Goal: Check status: Check status

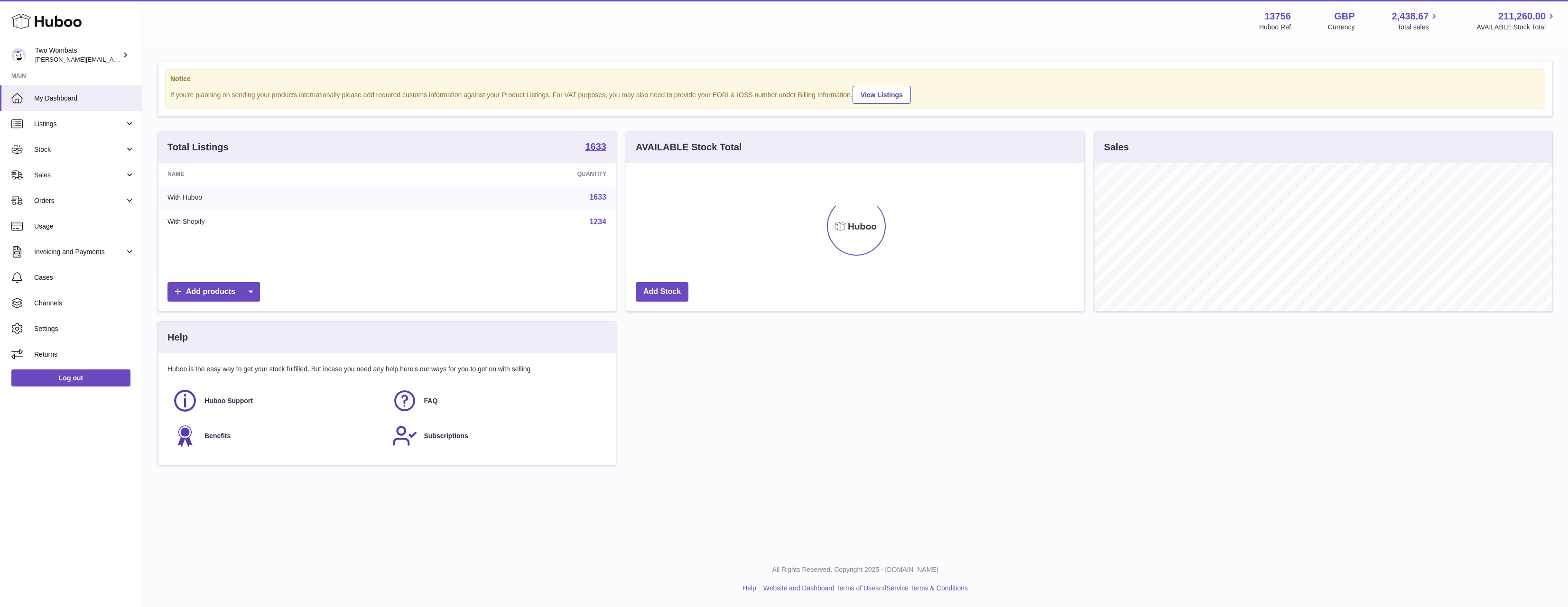
scroll to position [148, 458]
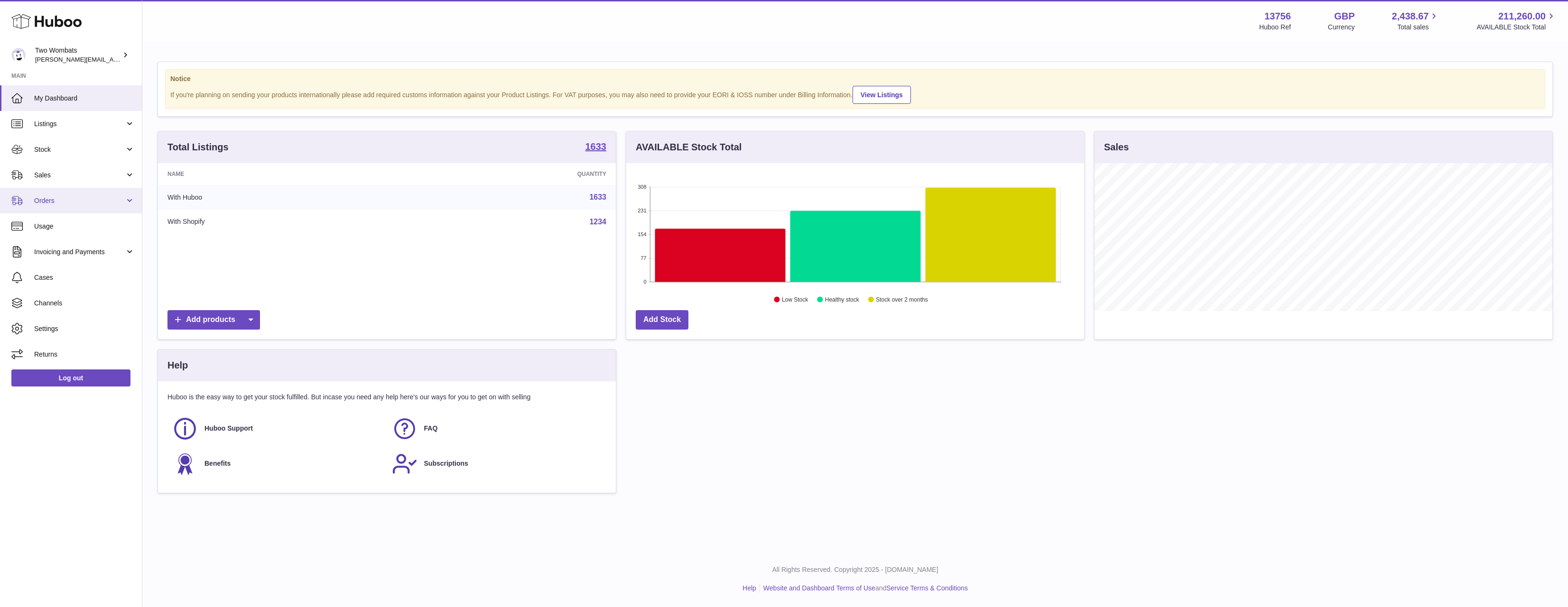
click at [92, 197] on span "Orders" at bounding box center [79, 201] width 91 height 9
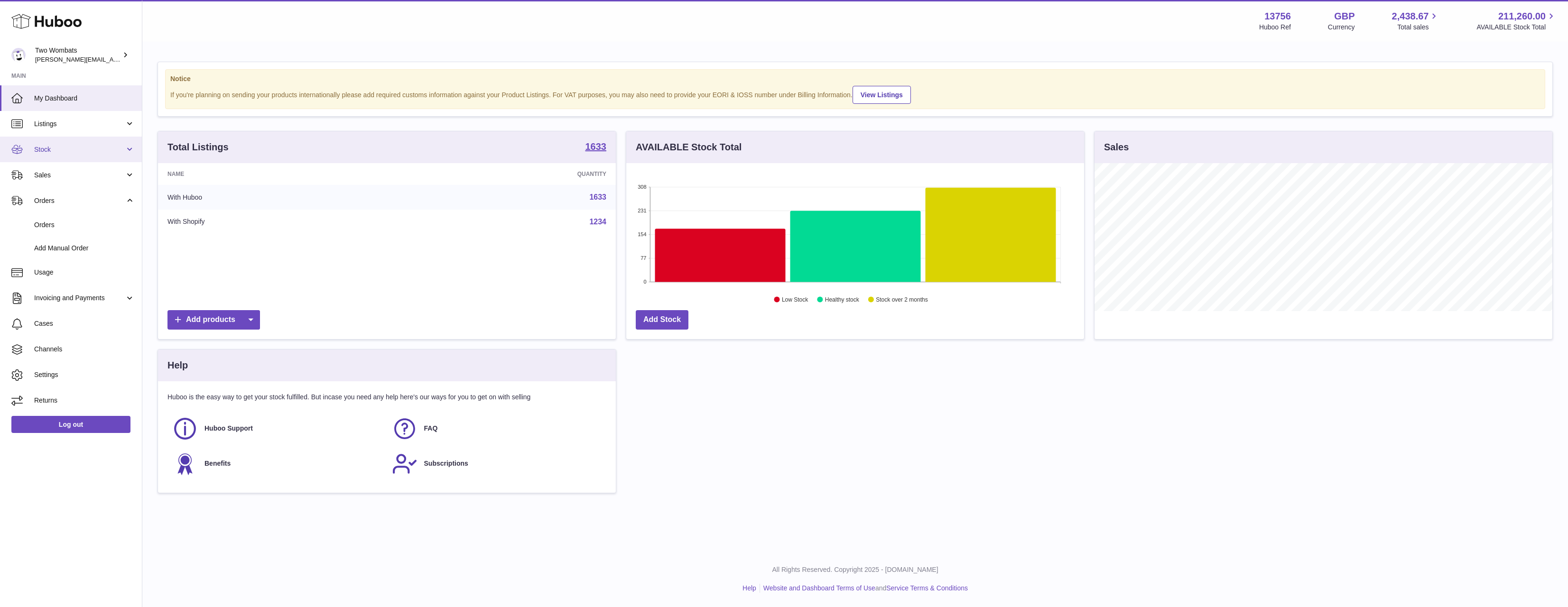
click at [80, 154] on link "Stock" at bounding box center [71, 149] width 142 height 25
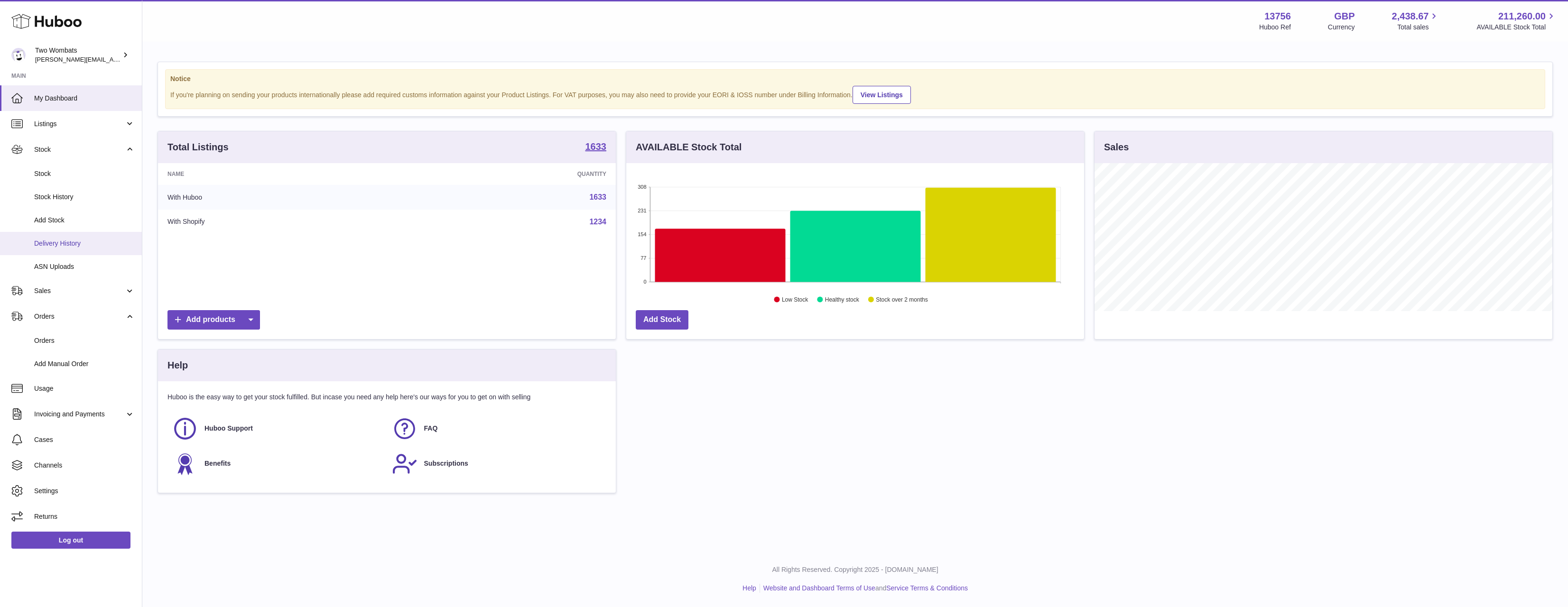
click at [83, 242] on span "Delivery History" at bounding box center [85, 244] width 101 height 9
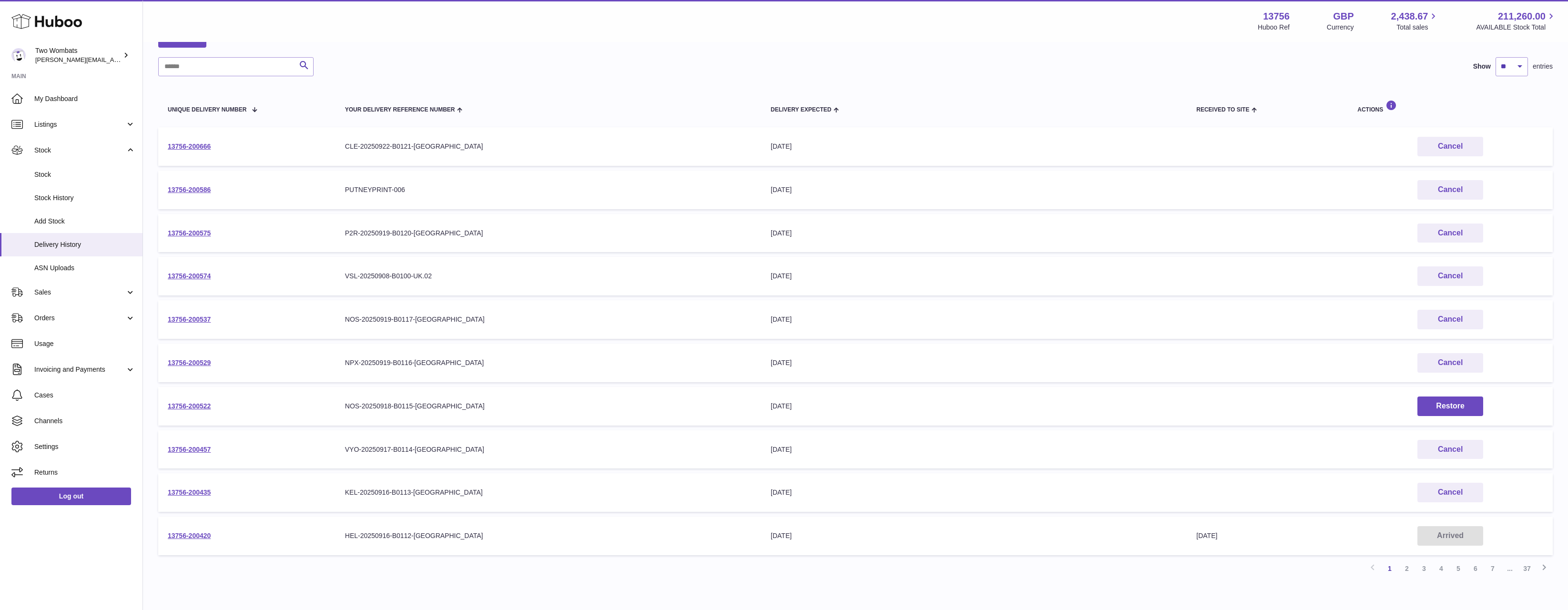
scroll to position [111, 0]
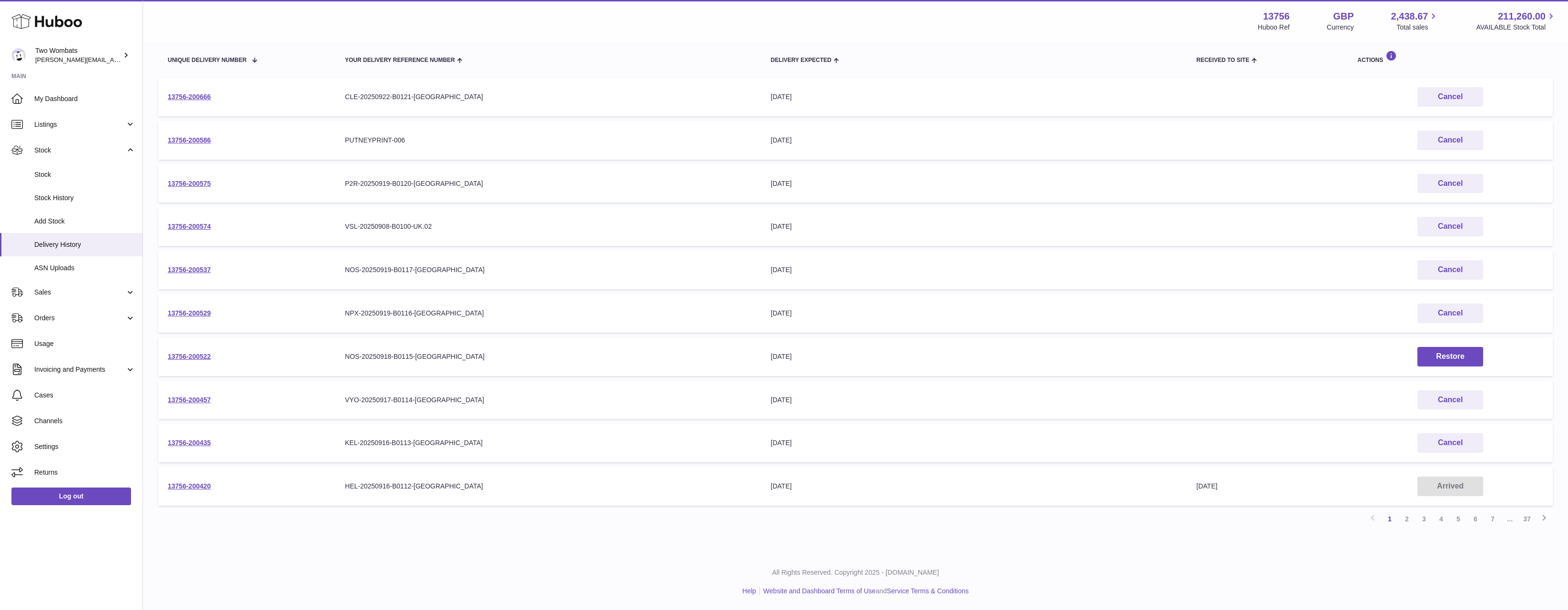
click at [1406, 518] on link "2" at bounding box center [1407, 519] width 17 height 17
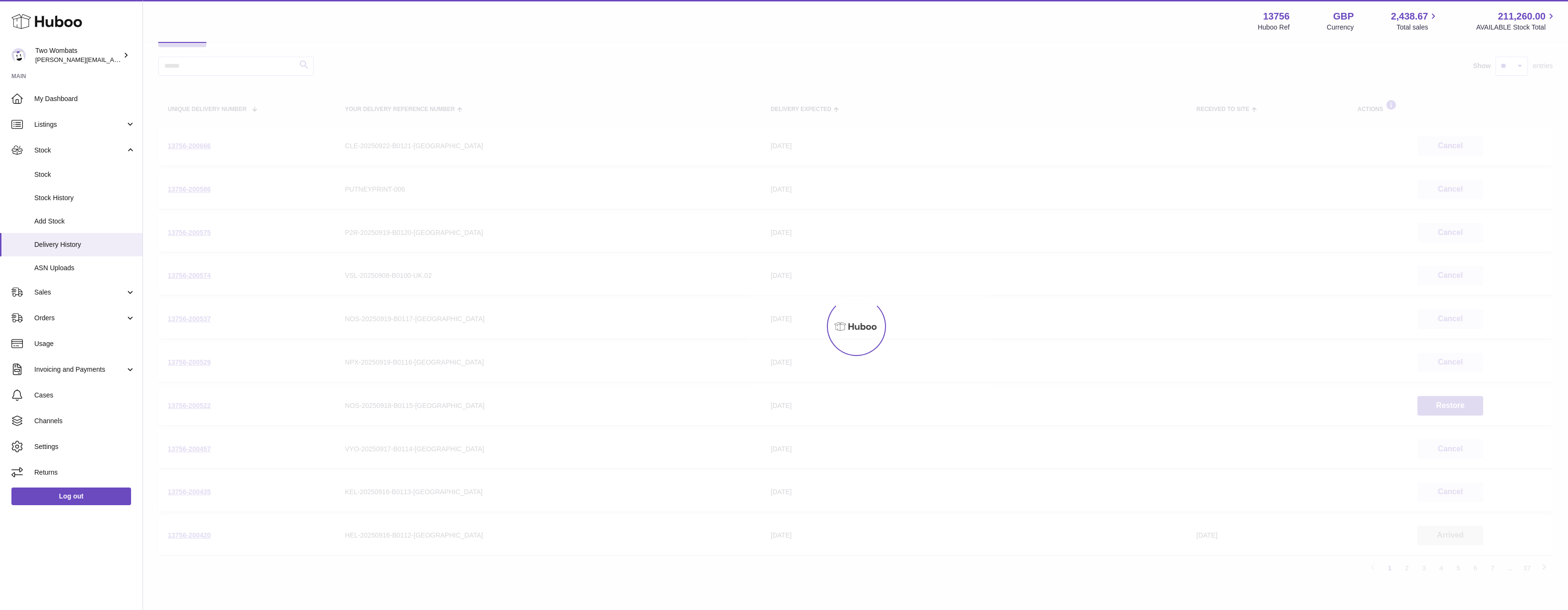
scroll to position [42, 0]
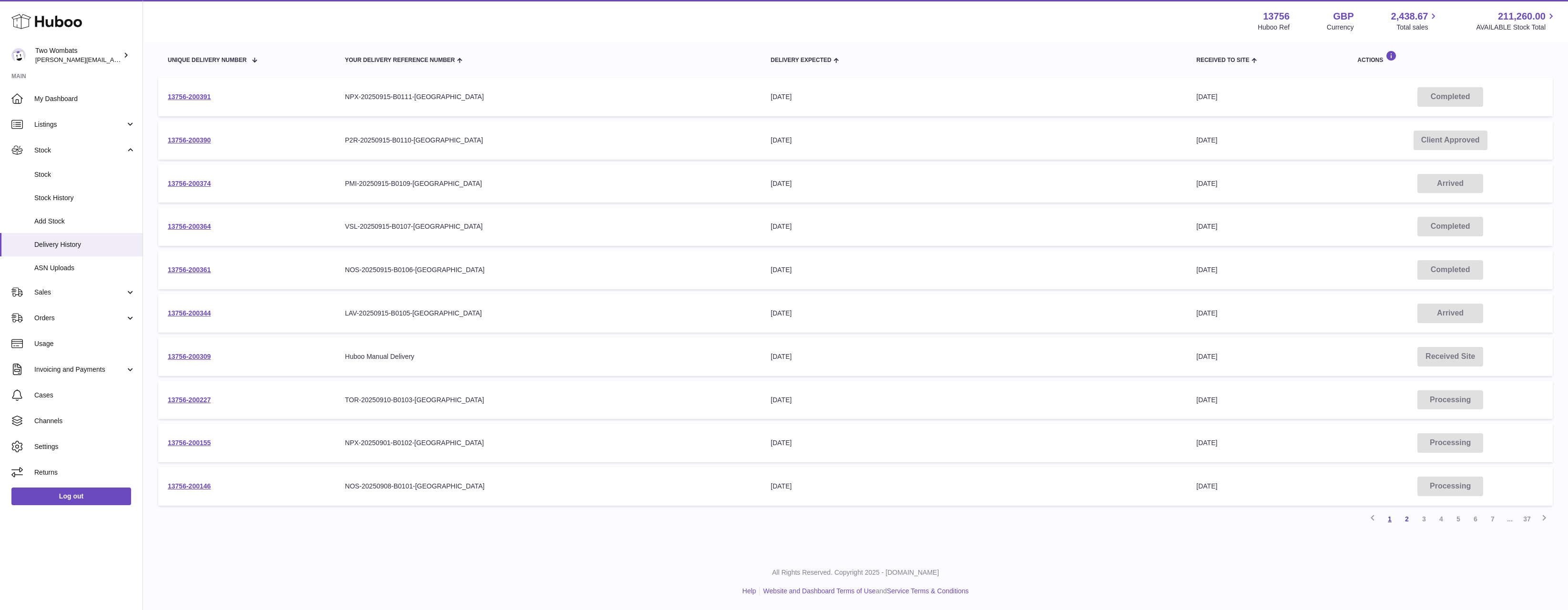
click at [1391, 520] on link "1" at bounding box center [1390, 519] width 17 height 17
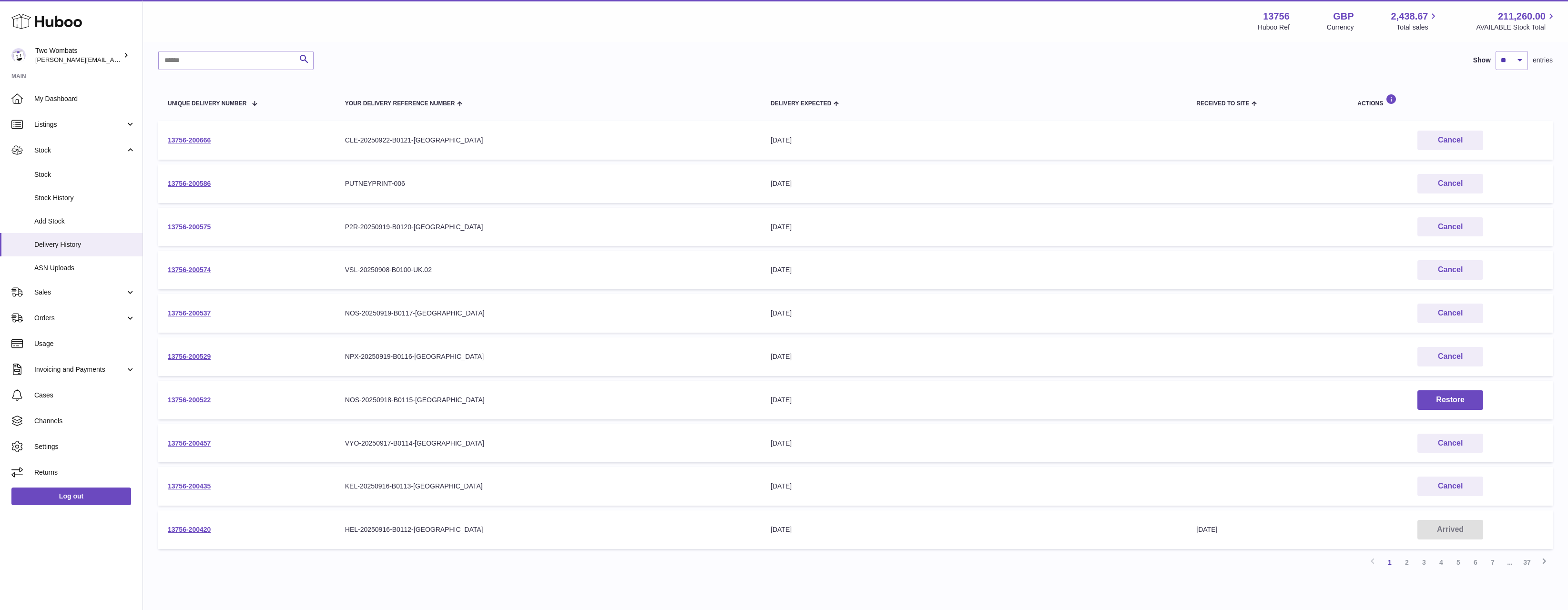
scroll to position [111, 0]
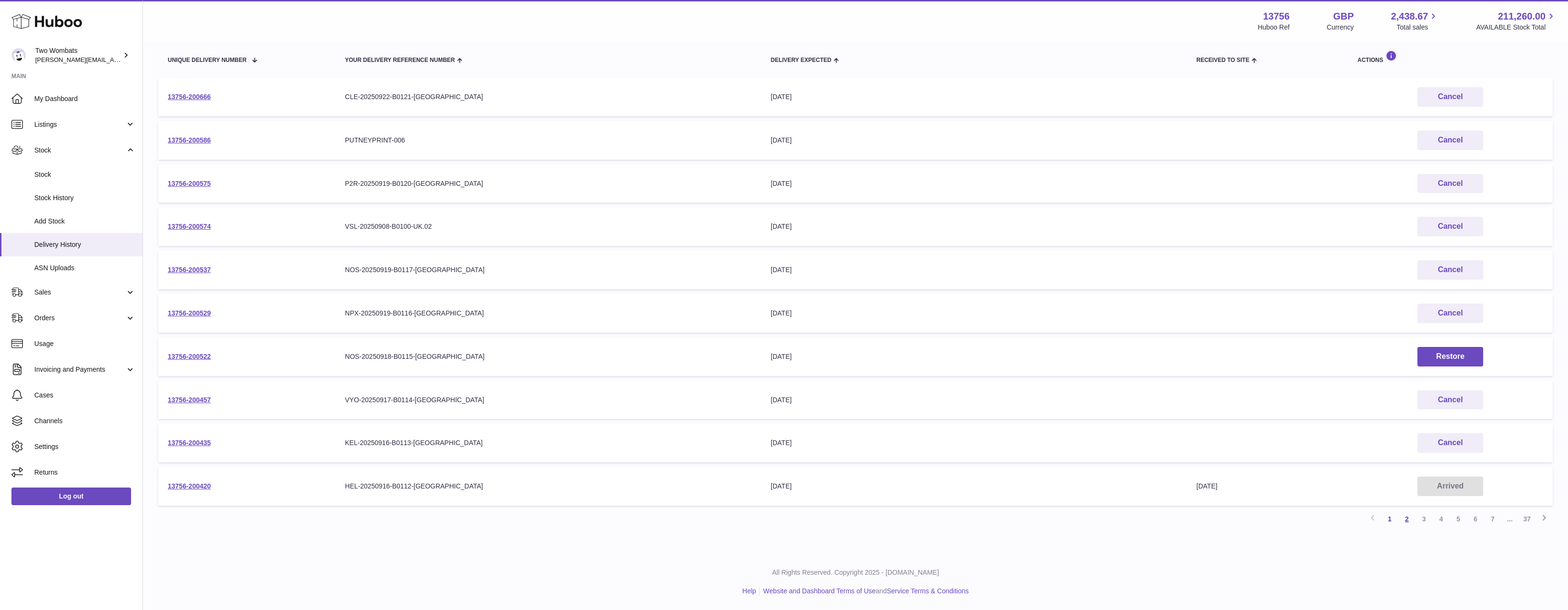
click at [1407, 518] on link "2" at bounding box center [1407, 519] width 17 height 17
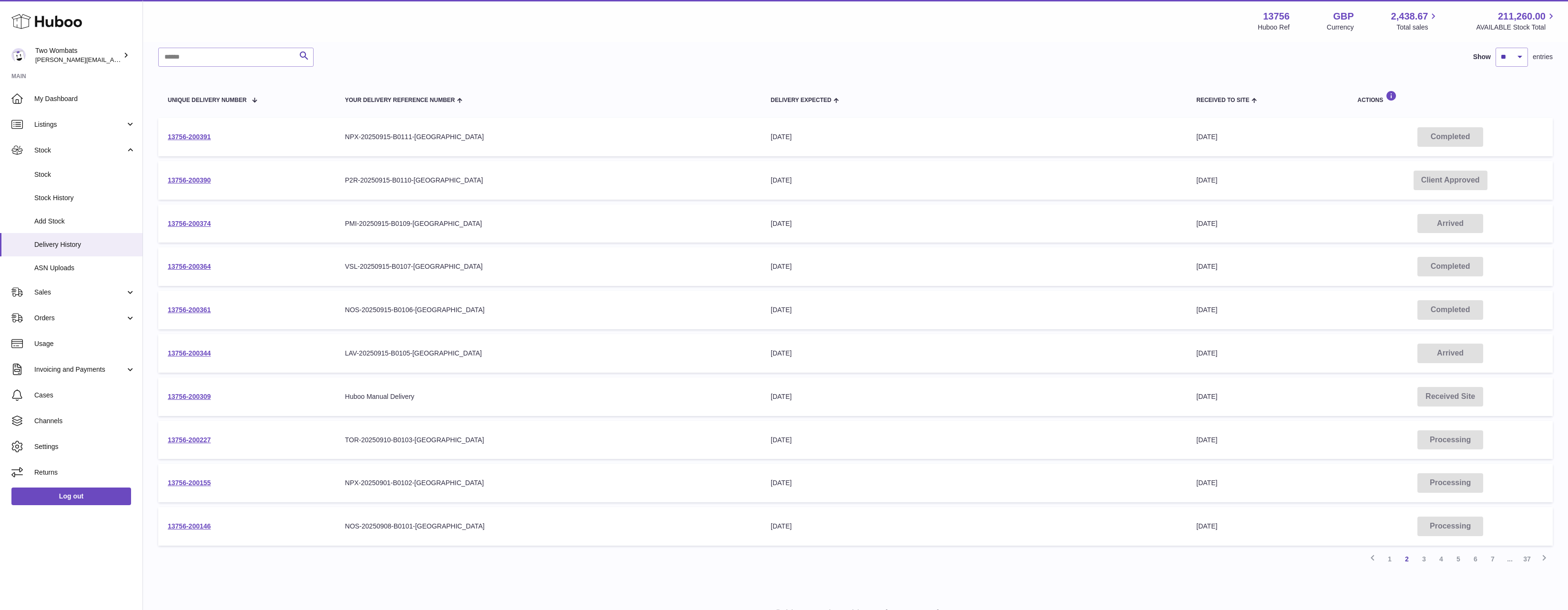
scroll to position [15, 0]
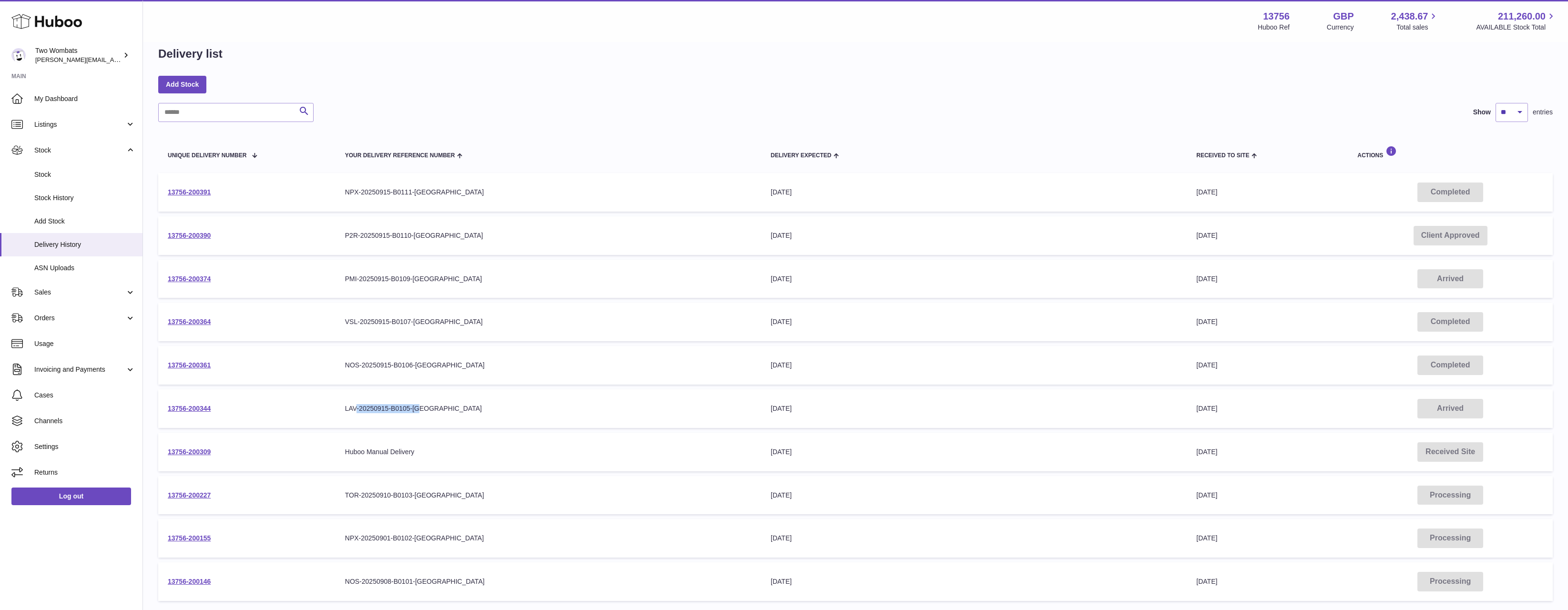
drag, startPoint x: 415, startPoint y: 396, endPoint x: 522, endPoint y: 402, distance: 107.2
click at [522, 402] on td "Your Delivery Reference Number LAV-20250915-B0105-UK" at bounding box center [548, 408] width 426 height 39
drag, startPoint x: 364, startPoint y: 398, endPoint x: 342, endPoint y: 398, distance: 22.0
click at [360, 398] on td "Your Delivery Reference Number LAV-20250915-B0105-UK" at bounding box center [548, 408] width 426 height 39
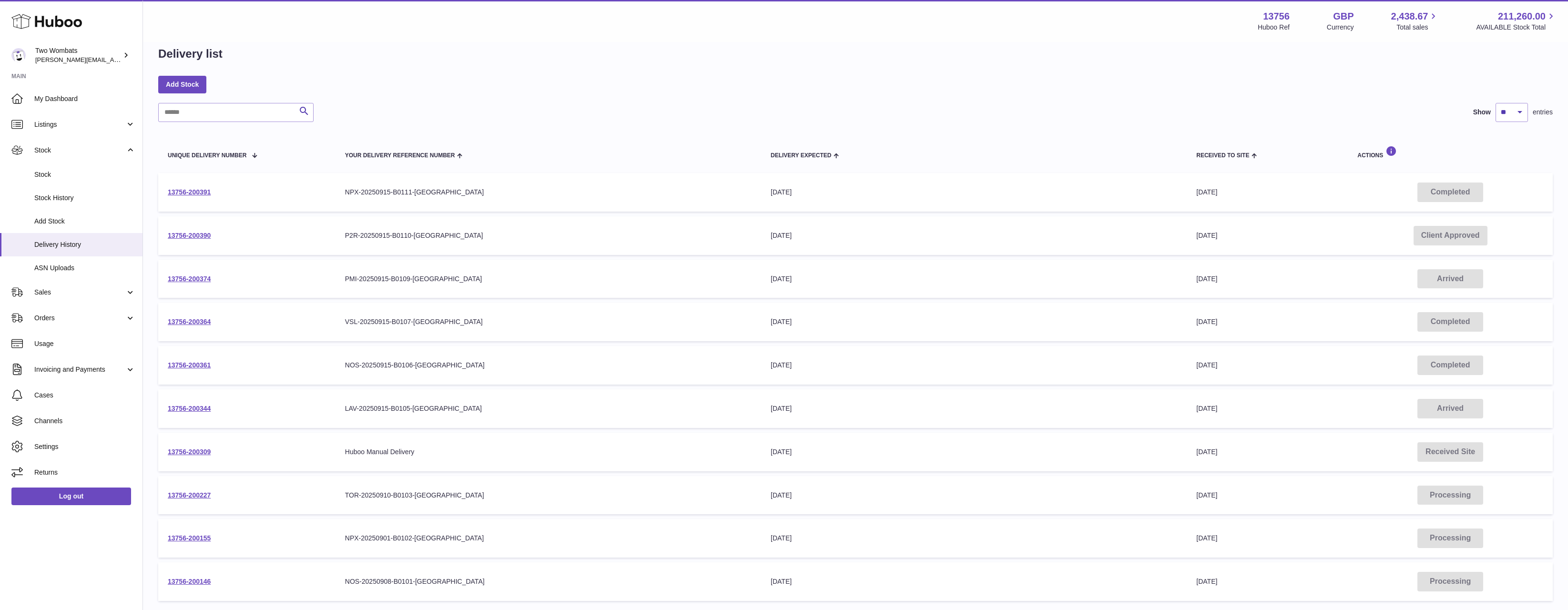
click at [342, 398] on td "Your Delivery Reference Number LAV-20250915-B0105-UK" at bounding box center [548, 408] width 426 height 39
drag, startPoint x: 342, startPoint y: 398, endPoint x: 438, endPoint y: 391, distance: 96.3
click at [437, 392] on td "Your Delivery Reference Number LAV-20250915-B0105-UK" at bounding box center [548, 408] width 426 height 39
click at [439, 391] on td "Your Delivery Reference Number LAV-20250915-B0105-UK" at bounding box center [548, 408] width 426 height 39
drag, startPoint x: 331, startPoint y: 236, endPoint x: 463, endPoint y: 253, distance: 133.1
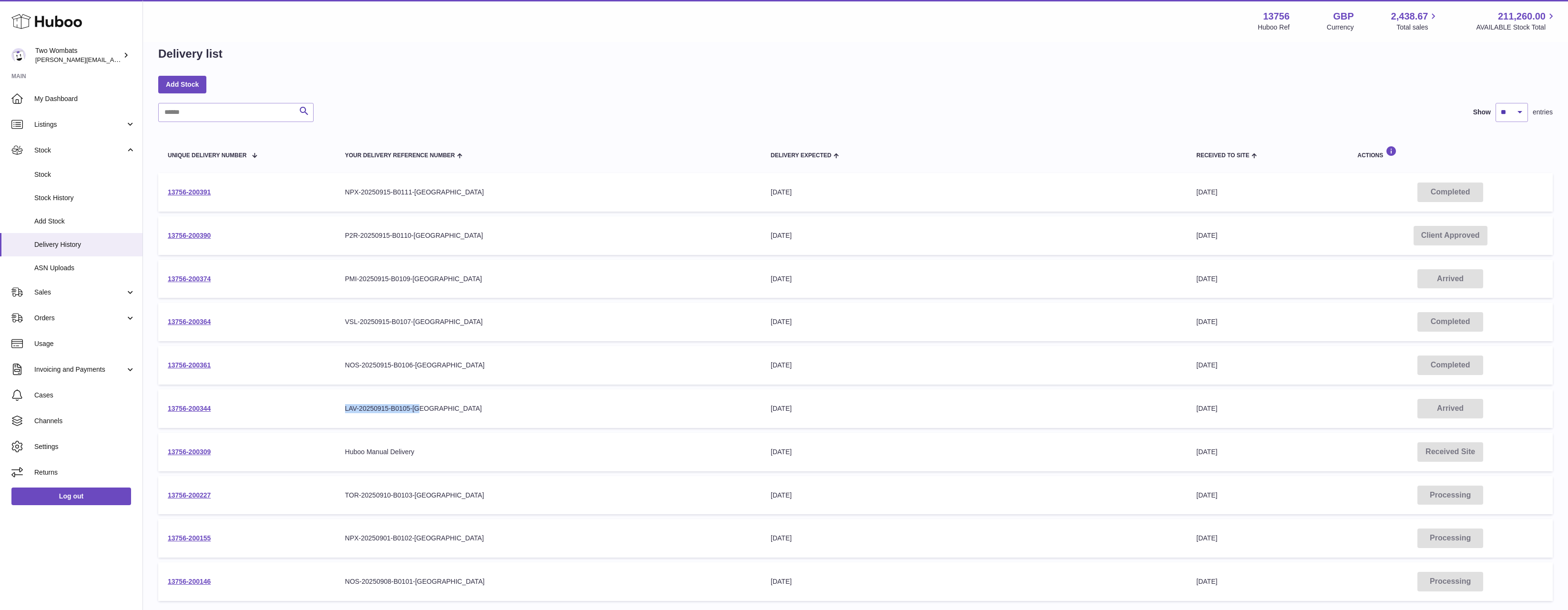
click at [457, 251] on tr "13756-200390 Your Delivery Reference Number P2R-20250915-B0110-UK Delivery Expe…" at bounding box center [855, 235] width 1394 height 39
drag, startPoint x: 404, startPoint y: 279, endPoint x: 371, endPoint y: 280, distance: 33.0
click at [376, 279] on div "PMI-20250915-B0109-UK" at bounding box center [549, 279] width 407 height 9
click at [371, 280] on div "PMI-20250915-B0109-UK" at bounding box center [549, 279] width 407 height 9
drag, startPoint x: 448, startPoint y: 285, endPoint x: 544, endPoint y: 276, distance: 96.4
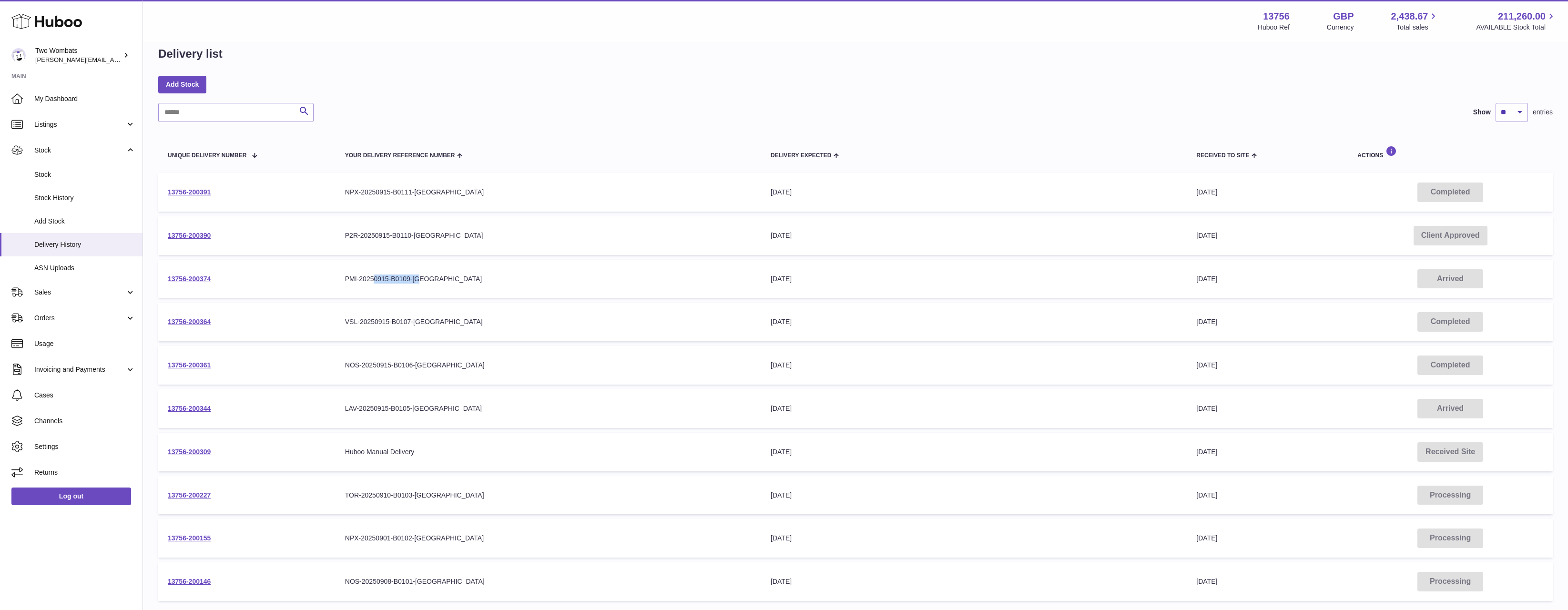
click at [536, 276] on div "PMI-20250915-B0109-UK" at bounding box center [549, 279] width 407 height 9
click at [544, 276] on div "PMI-20250915-B0109-UK" at bounding box center [549, 279] width 407 height 9
drag, startPoint x: 339, startPoint y: 195, endPoint x: 433, endPoint y: 213, distance: 95.7
click at [423, 213] on table "Unique Delivery Number Your Delivery Reference Number Delivery Expected Receive…" at bounding box center [855, 369] width 1394 height 474
click at [446, 212] on table "Unique Delivery Number Your Delivery Reference Number Delivery Expected Receive…" at bounding box center [855, 369] width 1394 height 474
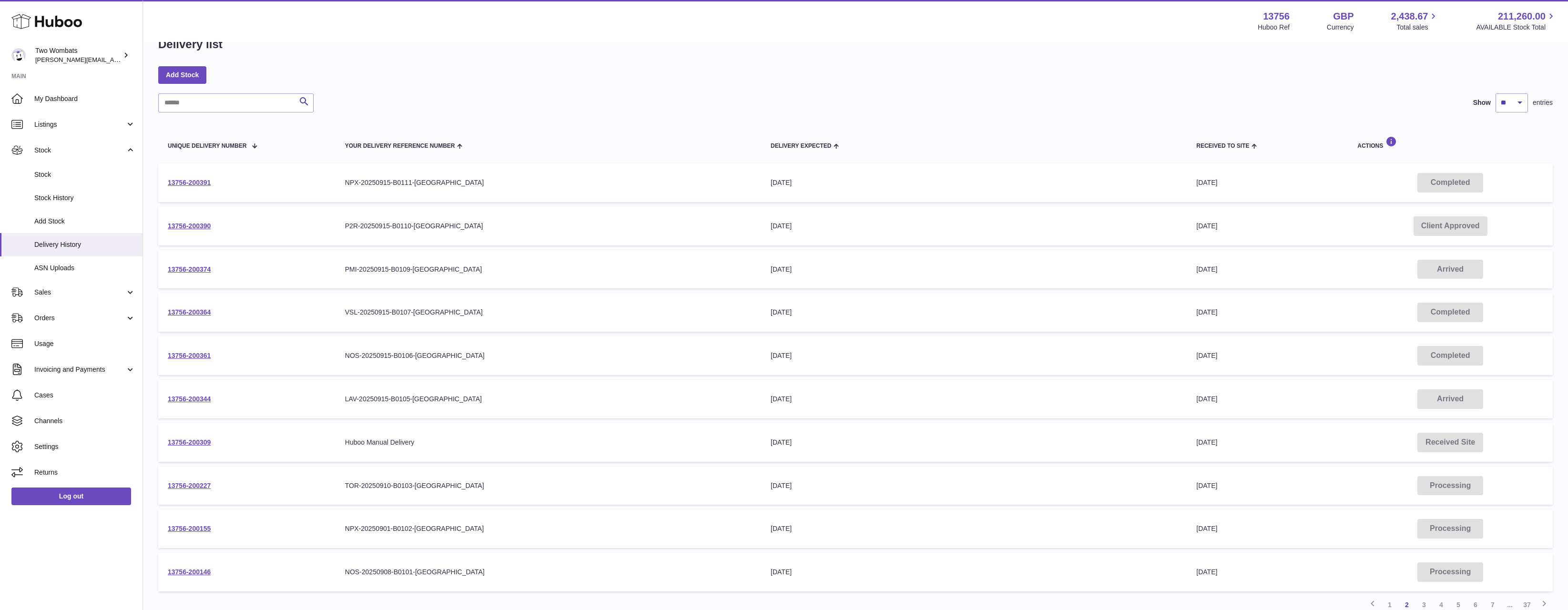
scroll to position [111, 0]
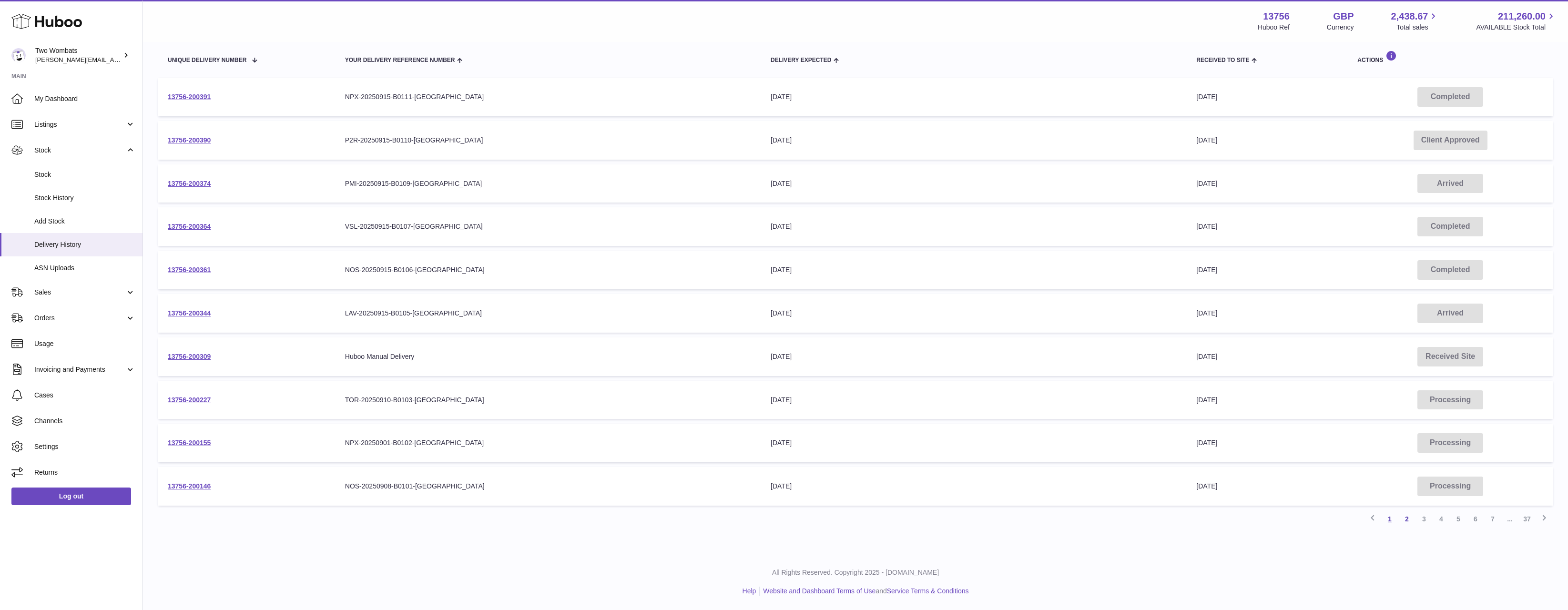
click at [1391, 524] on link "1" at bounding box center [1390, 519] width 17 height 17
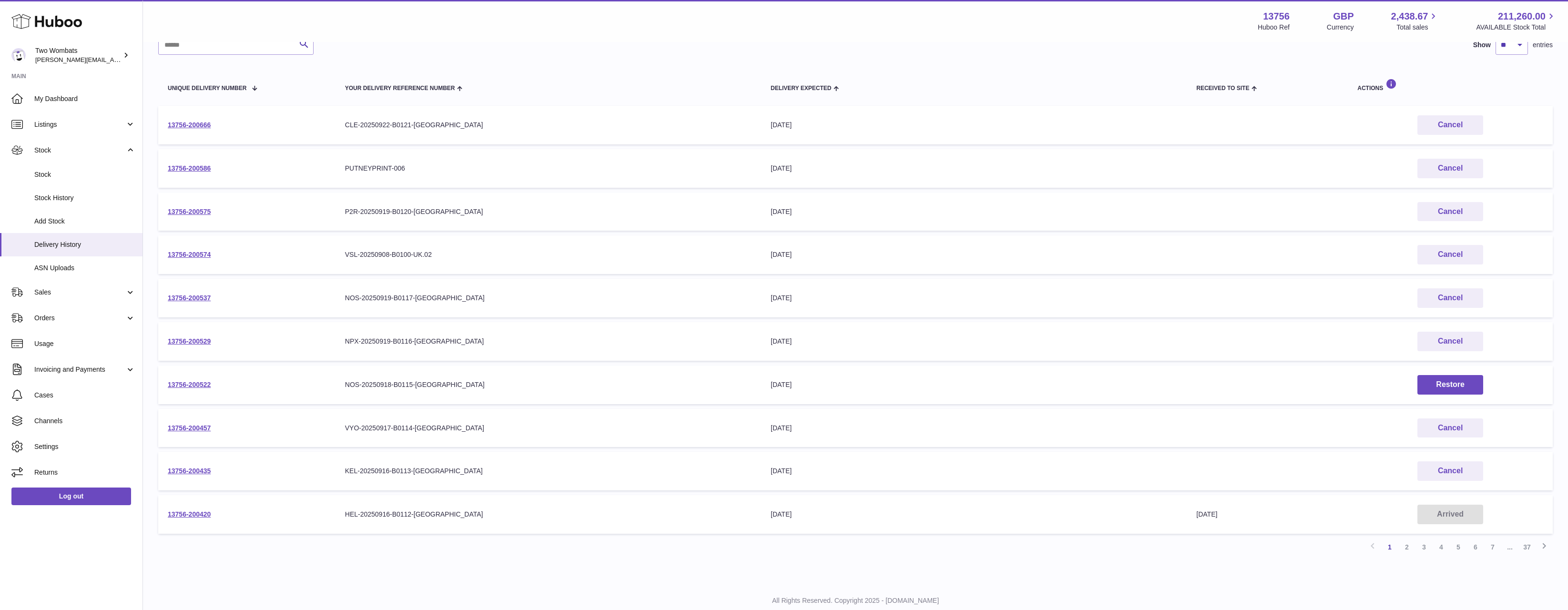
scroll to position [111, 0]
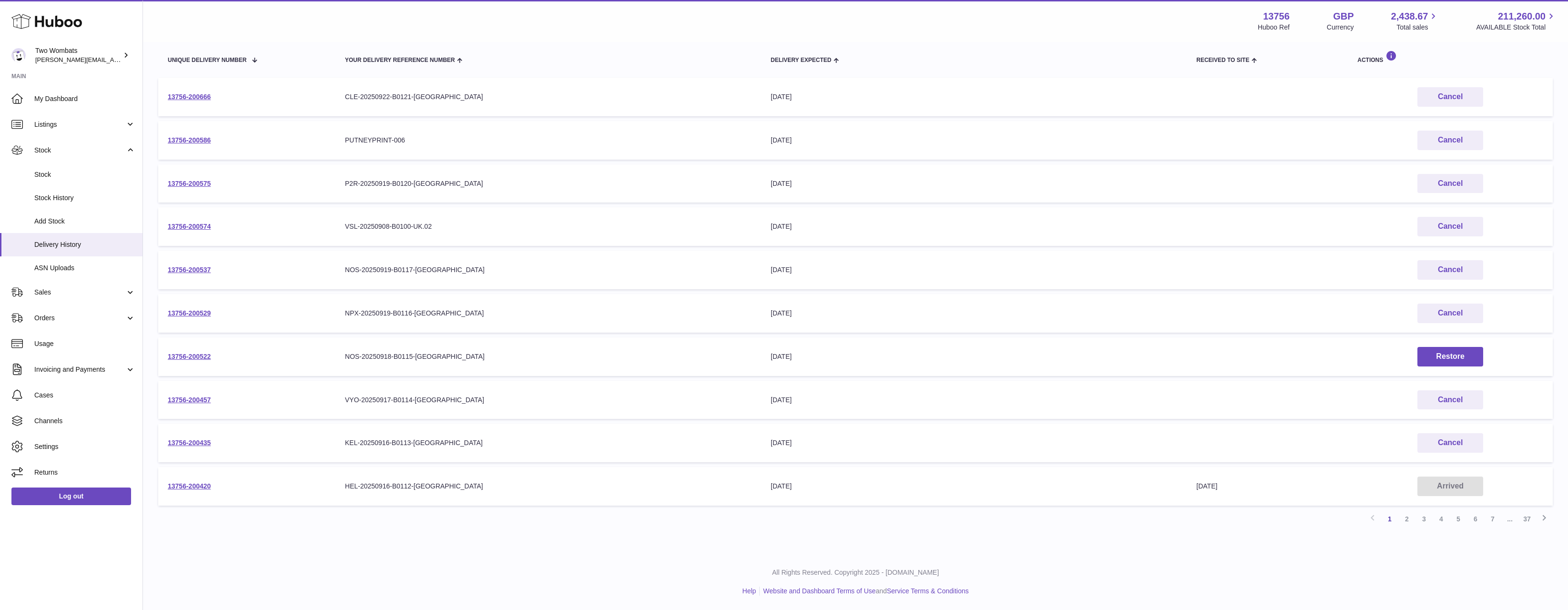
drag, startPoint x: 977, startPoint y: 402, endPoint x: 916, endPoint y: 427, distance: 65.9
click at [910, 425] on tr "13756-200435 Your Delivery Reference Number KEL-20250916-B0113-UK Delivery Expe…" at bounding box center [855, 443] width 1394 height 39
click at [874, 407] on td "Delivery Expected 26th Sep 2025" at bounding box center [973, 399] width 426 height 39
